Goal: Contribute content: Add original content to the website for others to see

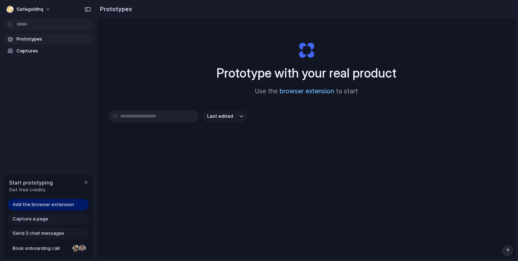
click at [302, 92] on link "browser extension" at bounding box center [306, 91] width 55 height 7
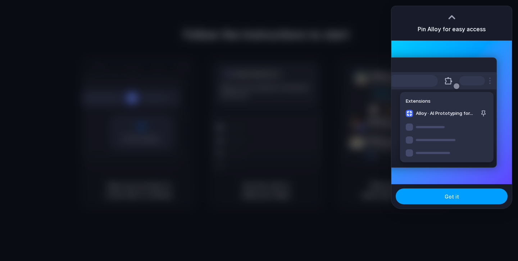
click at [434, 195] on button "Got it" at bounding box center [451, 197] width 112 height 16
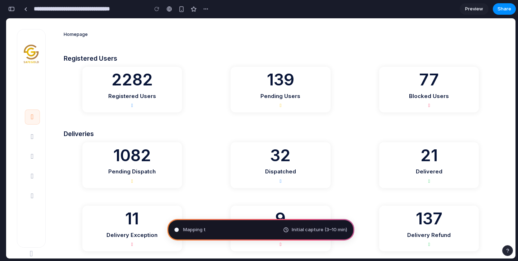
type input "**********"
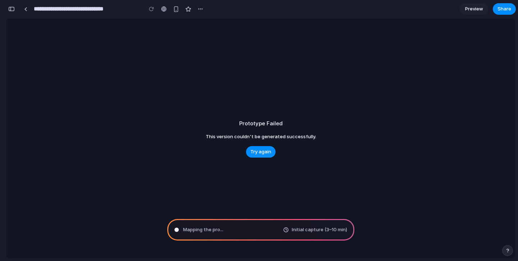
scroll to position [60, 0]
